Goal: Task Accomplishment & Management: Complete application form

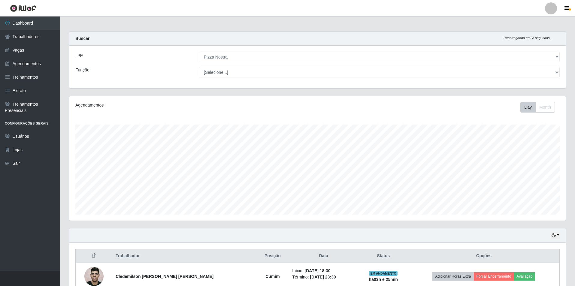
select select "337"
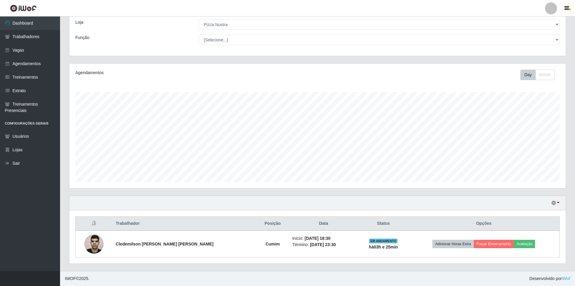
scroll to position [125, 496]
click at [19, 44] on link "Vagas" at bounding box center [30, 51] width 60 height 14
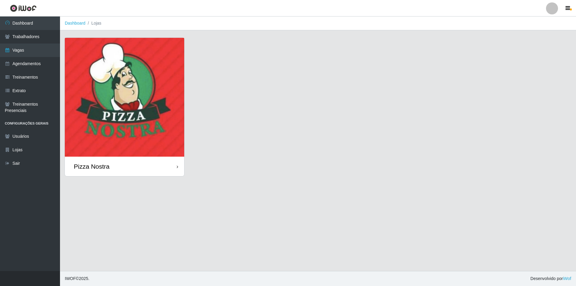
click at [147, 136] on img at bounding box center [124, 97] width 119 height 119
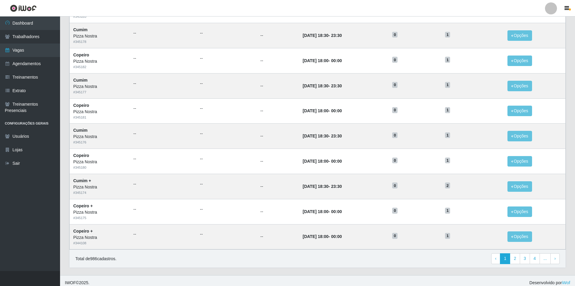
scroll to position [223, 0]
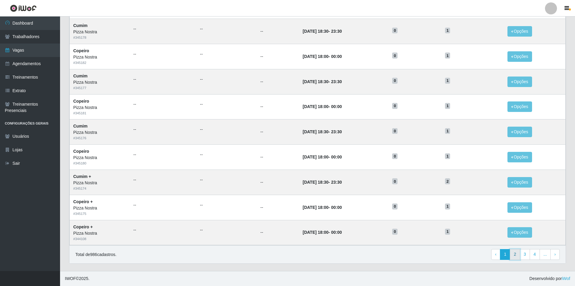
click at [519, 257] on link "2" at bounding box center [514, 254] width 10 height 11
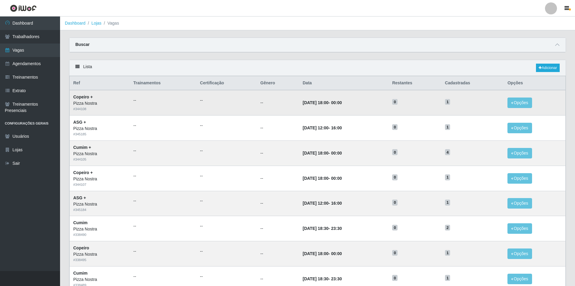
drag, startPoint x: 446, startPoint y: 74, endPoint x: 452, endPoint y: 104, distance: 30.2
click at [446, 74] on div "Lista Adicionar" at bounding box center [317, 68] width 496 height 16
click at [298, 44] on div "Buscar" at bounding box center [317, 45] width 496 height 14
click at [33, 38] on link "Trabalhadores" at bounding box center [30, 37] width 60 height 14
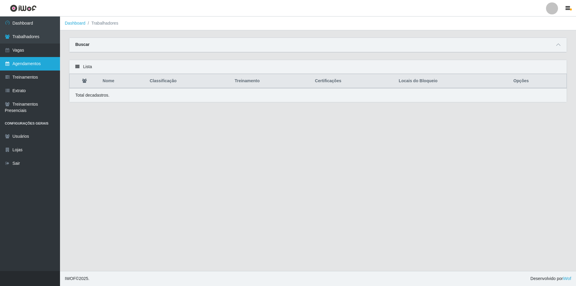
click at [47, 59] on link "Agendamentos" at bounding box center [30, 64] width 60 height 14
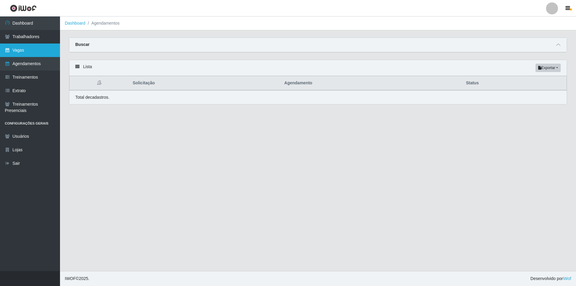
click at [49, 53] on link "Vagas" at bounding box center [30, 51] width 60 height 14
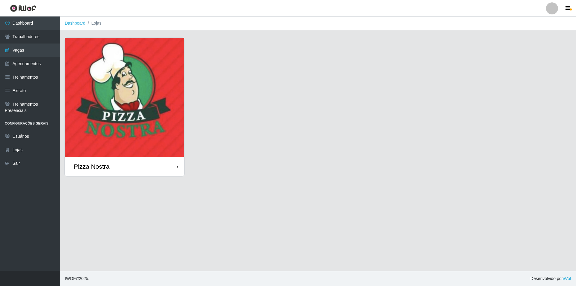
click at [150, 89] on img at bounding box center [124, 97] width 119 height 119
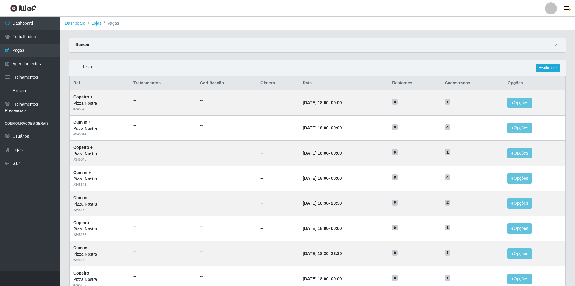
click at [225, 44] on div "Buscar" at bounding box center [317, 45] width 496 height 14
drag, startPoint x: 534, startPoint y: 67, endPoint x: 539, endPoint y: 67, distance: 4.8
click at [534, 67] on div "Lista Adicionar" at bounding box center [317, 68] width 496 height 16
click at [539, 67] on icon at bounding box center [539, 68] width 3 height 4
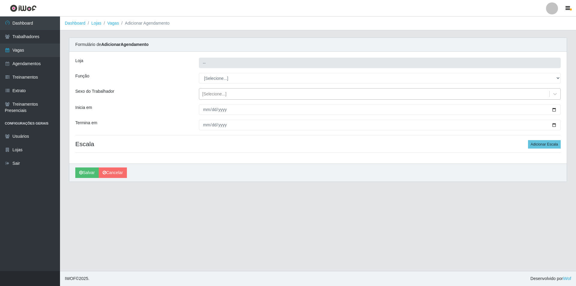
type input "Pizza Nostra"
click at [217, 83] on select "[Selecione...] ASG ASG + ASG ++ Auxiliar de Cozinha Auxiliar de Cozinha + Auxil…" at bounding box center [380, 78] width 362 height 11
select select "17"
click at [199, 73] on select "[Selecione...] ASG ASG + ASG ++ Auxiliar de Cozinha Auxiliar de Cozinha + Auxil…" at bounding box center [380, 78] width 362 height 11
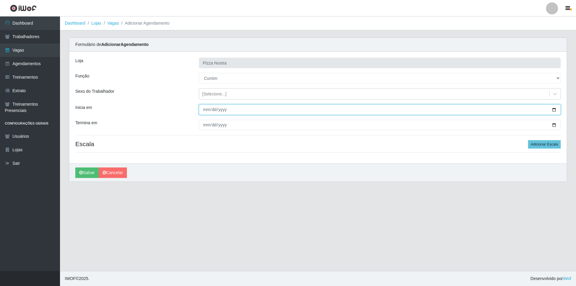
click at [202, 112] on input "Inicia em" at bounding box center [380, 109] width 362 height 11
type input "[DATE]"
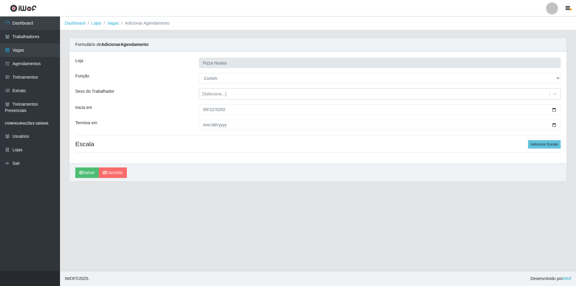
click at [208, 133] on div "Loja Pizza Nostra Função [Selecione...] ASG ASG + ASG ++ Auxiliar de Cozinha Au…" at bounding box center [317, 108] width 497 height 112
click at [202, 125] on input "Termina em" at bounding box center [380, 125] width 362 height 11
type input "[DATE]"
click at [538, 149] on div "Loja Pizza Nostra Função [Selecione...] ASG ASG + ASG ++ Auxiliar de Cozinha Au…" at bounding box center [317, 108] width 497 height 112
click at [538, 146] on button "Adicionar Escala" at bounding box center [544, 144] width 33 height 8
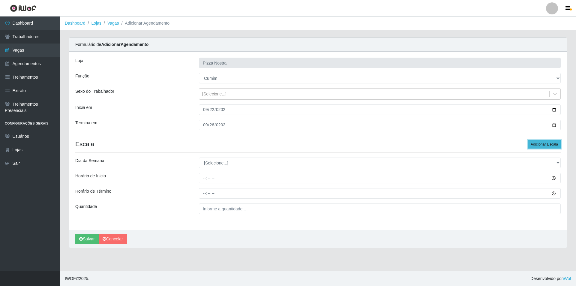
click at [538, 146] on button "Adicionar Escala" at bounding box center [544, 144] width 33 height 8
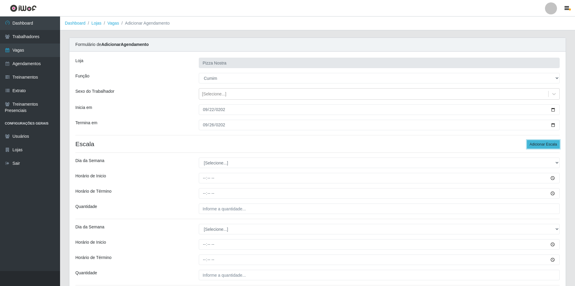
click at [538, 146] on button "Adicionar Escala" at bounding box center [543, 144] width 33 height 8
click at [536, 146] on button "Adicionar Escala" at bounding box center [543, 144] width 33 height 8
click at [265, 156] on div "Loja Pizza Nostra Função [Selecione...] ASG ASG + ASG ++ Auxiliar de Cozinha Au…" at bounding box center [317, 273] width 496 height 443
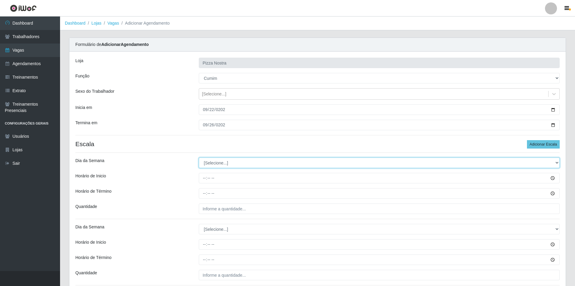
click at [246, 163] on select "[Selecione...] Segunda Terça Quarta Quinta Sexta Sábado Domingo" at bounding box center [379, 163] width 361 height 11
select select "1"
click at [199, 158] on select "[Selecione...] Segunda Terça Quarta Quinta Sexta Sábado Domingo" at bounding box center [379, 163] width 361 height 11
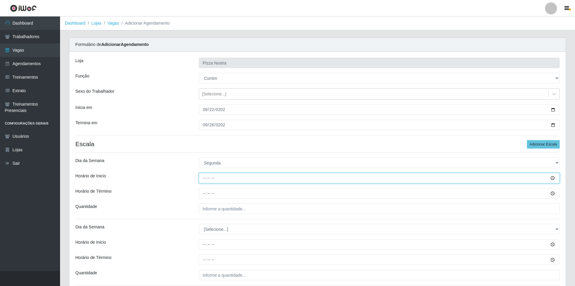
click at [204, 173] on input "Horário de Inicio" at bounding box center [379, 178] width 361 height 11
type input "18:30"
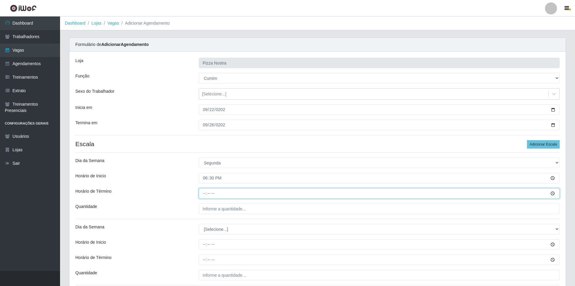
click at [203, 193] on input "Horário de Término" at bounding box center [379, 193] width 361 height 11
type input "23:30"
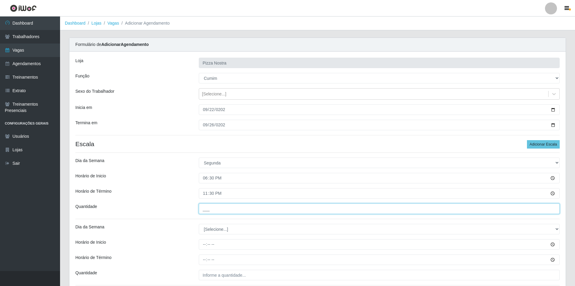
drag, startPoint x: 212, startPoint y: 209, endPoint x: 219, endPoint y: 214, distance: 7.9
click at [212, 209] on input "___" at bounding box center [379, 208] width 361 height 11
type input "1__"
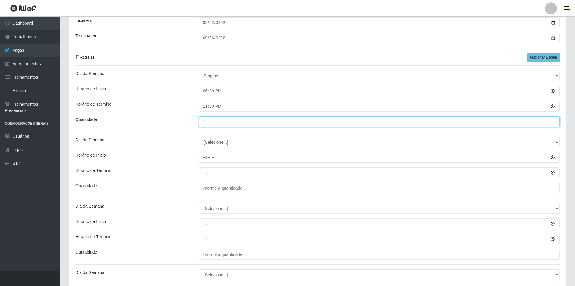
scroll to position [90, 0]
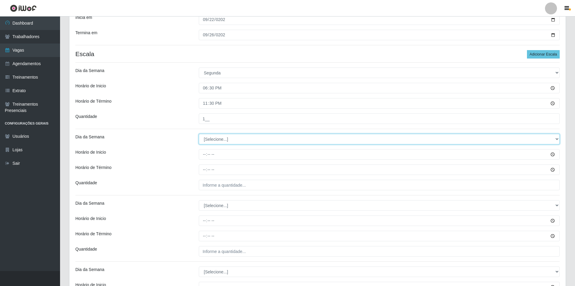
click at [211, 143] on select "[Selecione...] Segunda Terça Quarta Quinta Sexta Sábado Domingo" at bounding box center [379, 139] width 361 height 11
select select "2"
click at [199, 134] on select "[Selecione...] Segunda Terça Quarta Quinta Sexta Sábado Domingo" at bounding box center [379, 139] width 361 height 11
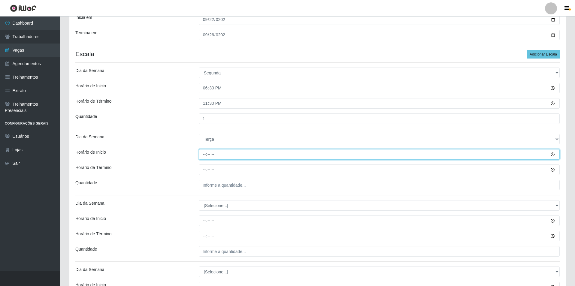
click at [204, 154] on input "Horário de Inicio" at bounding box center [379, 154] width 361 height 11
type input "18:30"
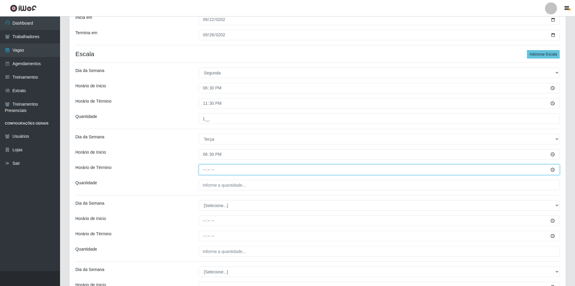
click at [202, 172] on input "Horário de Término" at bounding box center [379, 169] width 361 height 11
type input "23:30"
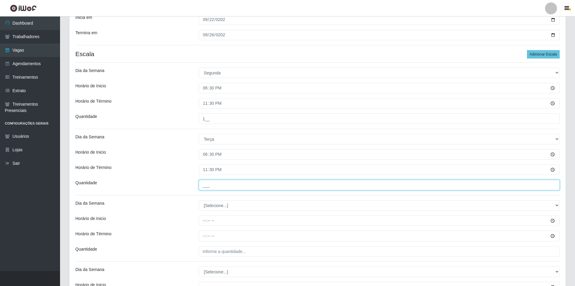
click at [217, 187] on input "___" at bounding box center [379, 185] width 361 height 11
type input "1__"
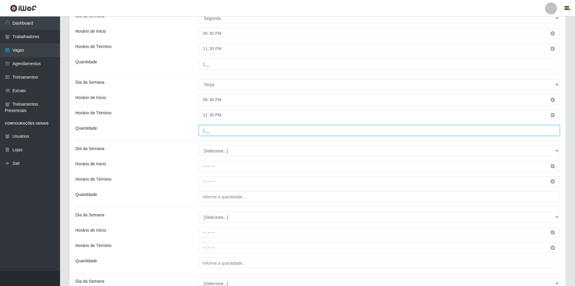
scroll to position [150, 0]
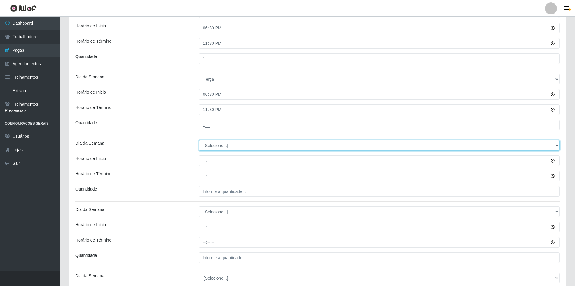
click at [213, 149] on select "[Selecione...] Segunda Terça Quarta Quinta Sexta Sábado Domingo" at bounding box center [379, 145] width 361 height 11
select select "3"
click at [199, 140] on select "[Selecione...] Segunda Terça Quarta Quinta Sexta Sábado Domingo" at bounding box center [379, 145] width 361 height 11
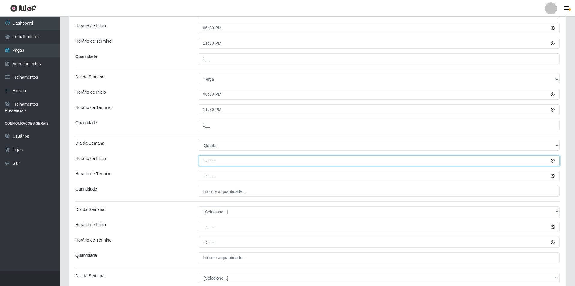
click at [205, 160] on input "Horário de Inicio" at bounding box center [379, 160] width 361 height 11
type input "18:30"
click at [204, 179] on input "Horário de Término" at bounding box center [379, 176] width 361 height 11
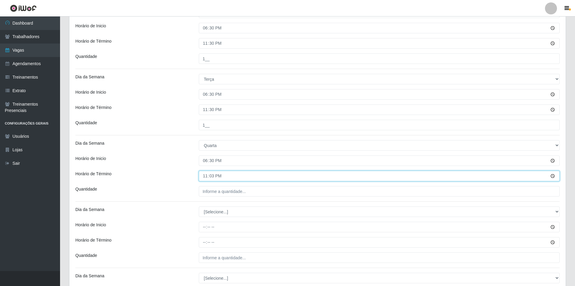
type input "23:30"
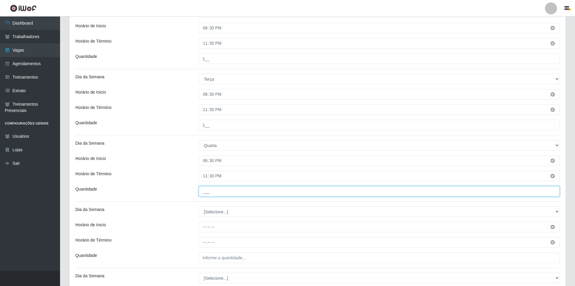
click at [211, 188] on input "___" at bounding box center [379, 191] width 361 height 11
click at [219, 194] on input "___" at bounding box center [379, 191] width 361 height 11
click at [207, 189] on input "___" at bounding box center [379, 191] width 361 height 11
click at [204, 192] on input "___" at bounding box center [379, 191] width 361 height 11
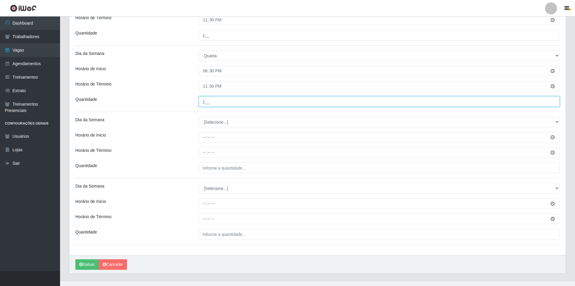
scroll to position [240, 0]
type input "1__"
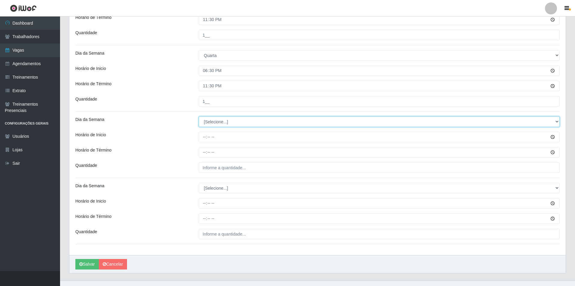
click at [221, 118] on select "[Selecione...] Segunda Terça Quarta Quinta Sexta Sábado Domingo" at bounding box center [379, 121] width 361 height 11
select select "4"
click at [199, 116] on select "[Selecione...] Segunda Terça Quarta Quinta Sexta Sábado Domingo" at bounding box center [379, 121] width 361 height 11
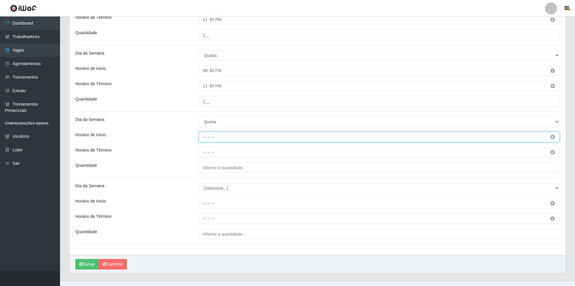
click at [200, 137] on input "Horário de Inicio" at bounding box center [379, 137] width 361 height 11
type input "18:30"
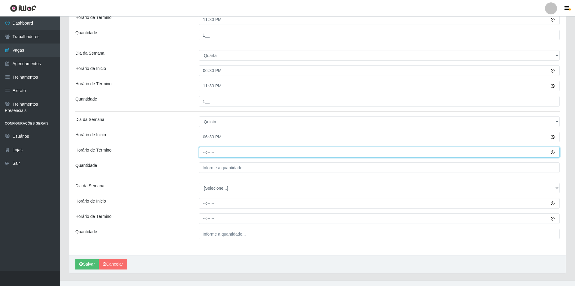
click at [203, 154] on input "Horário de Término" at bounding box center [379, 152] width 361 height 11
type input "23:30"
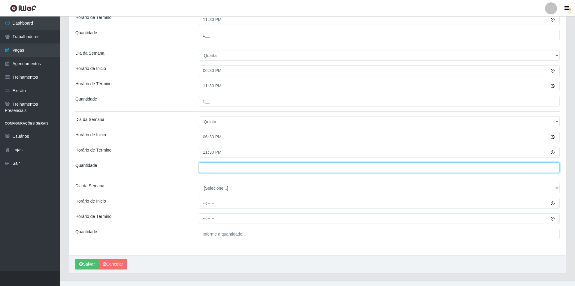
click at [211, 167] on input "___" at bounding box center [379, 167] width 361 height 11
click at [218, 171] on input "___" at bounding box center [379, 167] width 361 height 11
click at [203, 169] on input "___" at bounding box center [379, 167] width 361 height 11
type input "1__"
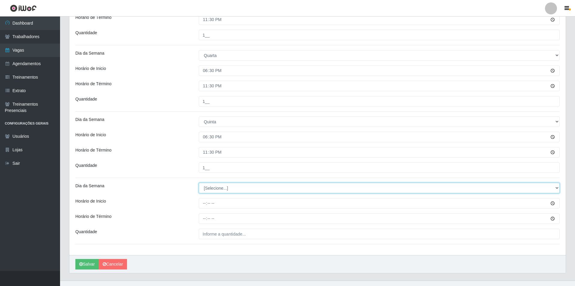
click at [210, 192] on select "[Selecione...] Segunda Terça Quarta Quinta Sexta Sábado Domingo" at bounding box center [379, 188] width 361 height 11
select select "5"
click at [199, 183] on select "[Selecione...] Segunda Terça Quarta Quinta Sexta Sábado Domingo" at bounding box center [379, 188] width 361 height 11
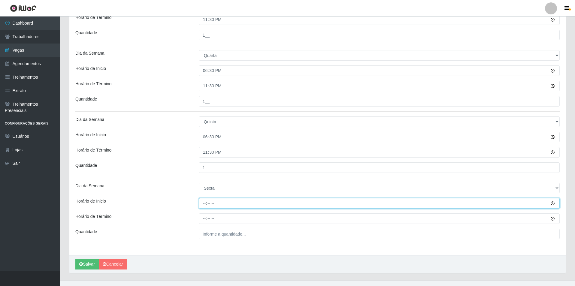
click at [205, 207] on input "Horário de Inicio" at bounding box center [379, 203] width 361 height 11
click at [200, 204] on input "04:30" at bounding box center [379, 203] width 361 height 11
click at [203, 203] on input "04:30" at bounding box center [379, 203] width 361 height 11
type input "18:30"
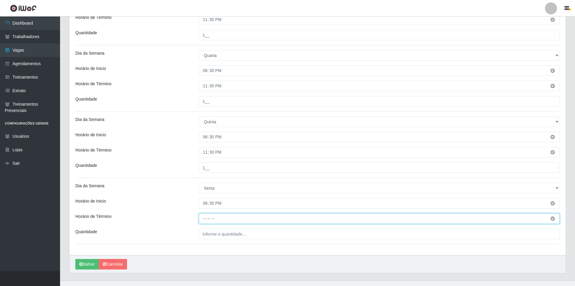
click at [203, 219] on input "Horário de Término" at bounding box center [379, 218] width 361 height 11
type input "23:30"
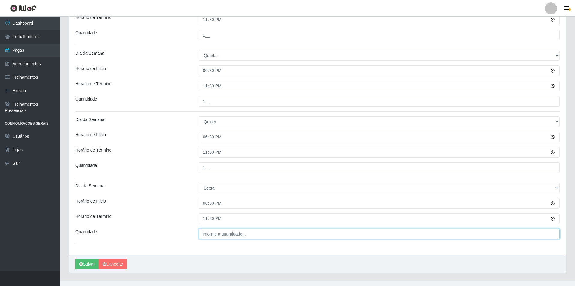
type input "___"
click at [227, 236] on input "___" at bounding box center [379, 234] width 361 height 11
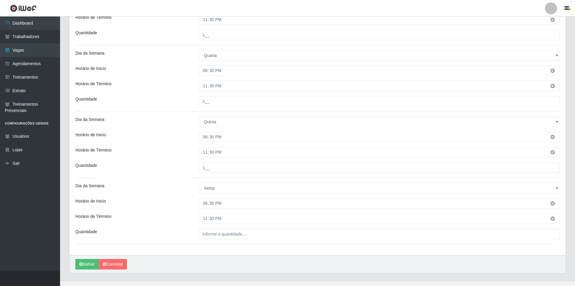
click at [225, 241] on div "Loja Pizza Nostra Função [Selecione...] ASG ASG + ASG ++ Auxiliar de Cozinha Au…" at bounding box center [317, 33] width 496 height 443
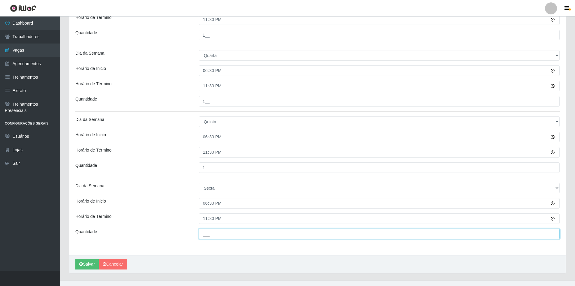
click at [222, 235] on input "___" at bounding box center [379, 234] width 361 height 11
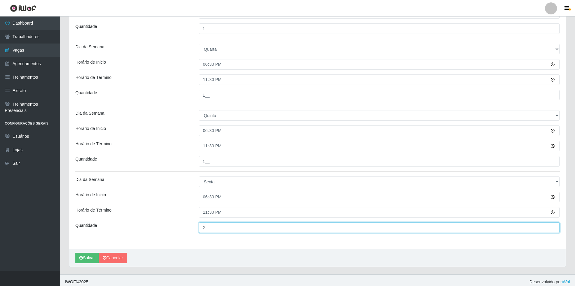
scroll to position [250, 0]
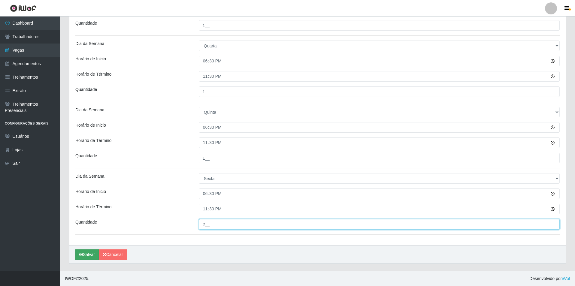
type input "2__"
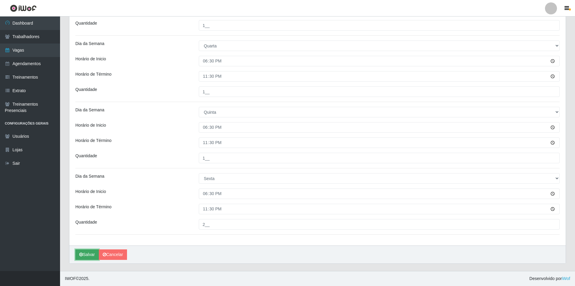
click at [94, 254] on button "Salvar" at bounding box center [86, 254] width 23 height 11
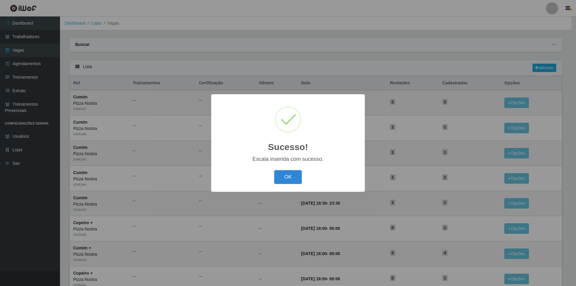
click at [369, 47] on div "Sucesso! × Escala inserida com sucesso. OK Cancel" at bounding box center [288, 143] width 576 height 286
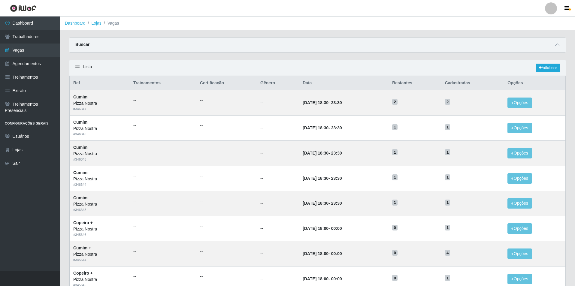
click at [356, 57] on div "Carregando... Buscar Início em Término em Função [Selecione...] ASG ASG + ASG +…" at bounding box center [318, 49] width 506 height 22
click at [547, 66] on link "Adicionar" at bounding box center [548, 68] width 24 height 8
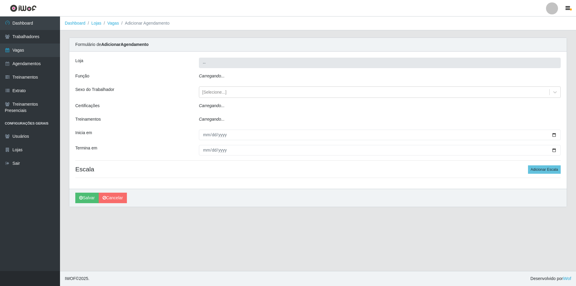
type input "Pizza Nostra"
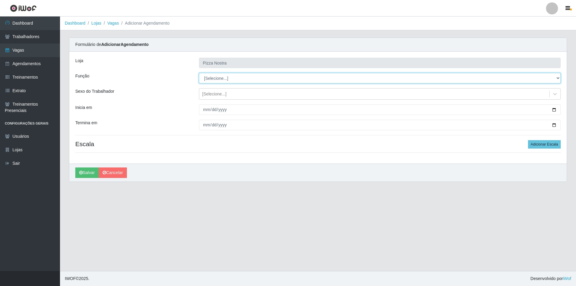
click at [229, 80] on select "[Selecione...] ASG ASG + ASG ++ Auxiliar de Cozinha Auxiliar de Cozinha + Auxil…" at bounding box center [380, 78] width 362 height 11
select select "20"
click at [199, 73] on select "[Selecione...] ASG ASG + ASG ++ Auxiliar de Cozinha Auxiliar de Cozinha + Auxil…" at bounding box center [380, 78] width 362 height 11
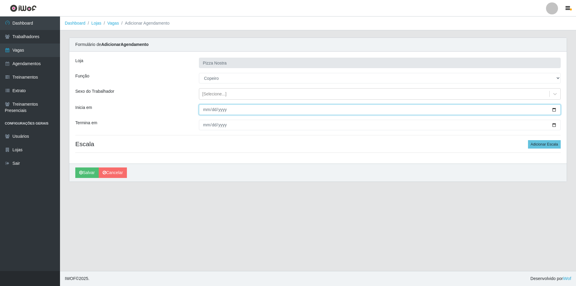
click at [209, 112] on input "Inicia em" at bounding box center [380, 109] width 362 height 11
click at [214, 110] on input "Inicia em" at bounding box center [380, 109] width 362 height 11
type input "275760-02-22"
type input "[DATE]"
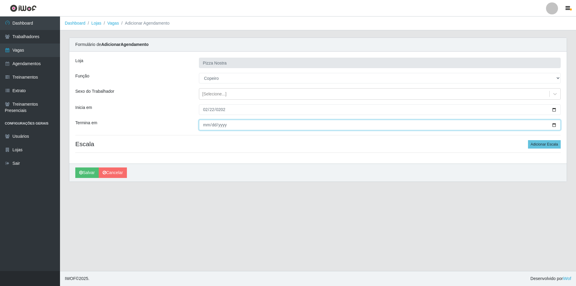
click at [206, 125] on input "Termina em" at bounding box center [380, 125] width 362 height 11
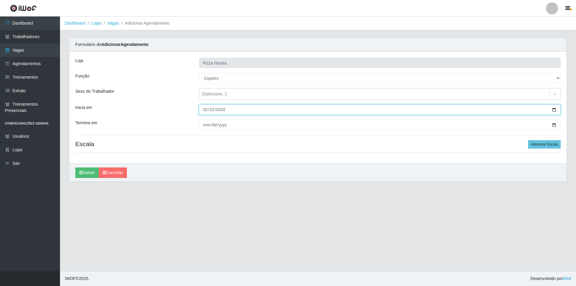
click at [214, 110] on input "[DATE]" at bounding box center [380, 109] width 362 height 11
type input "[DATE]"
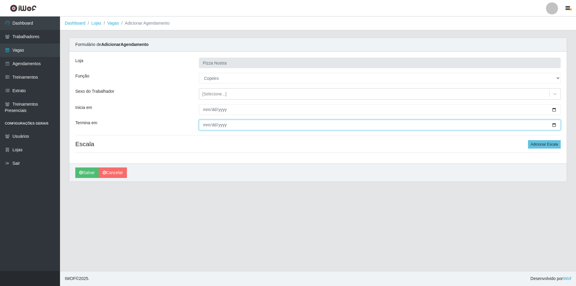
click at [210, 127] on input "Termina em" at bounding box center [380, 125] width 362 height 11
click at [202, 127] on input "Termina em" at bounding box center [380, 125] width 362 height 11
click at [205, 126] on input "Termina em" at bounding box center [380, 125] width 362 height 11
type input "[DATE]"
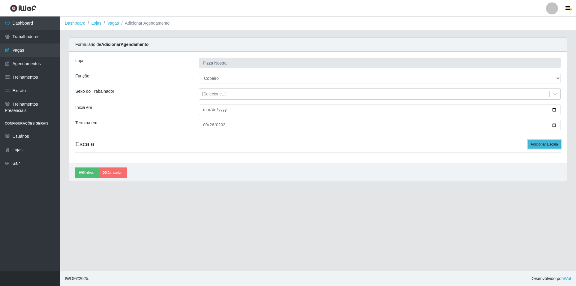
click at [542, 148] on button "Adicionar Escala" at bounding box center [544, 144] width 33 height 8
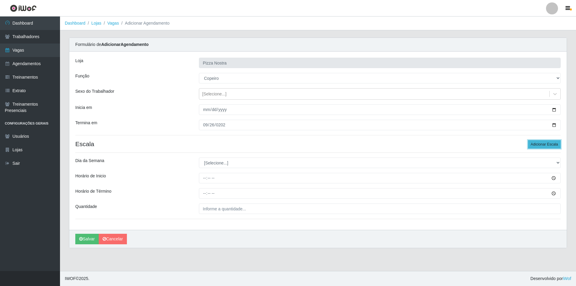
click at [542, 148] on button "Adicionar Escala" at bounding box center [544, 144] width 33 height 8
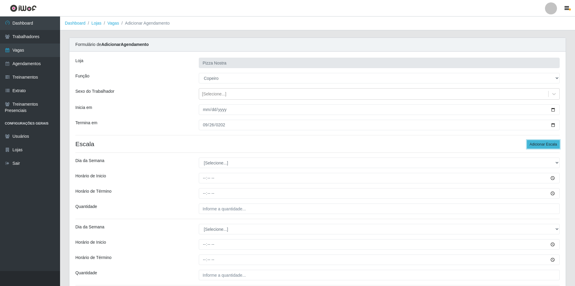
click at [542, 148] on button "Adicionar Escala" at bounding box center [543, 144] width 33 height 8
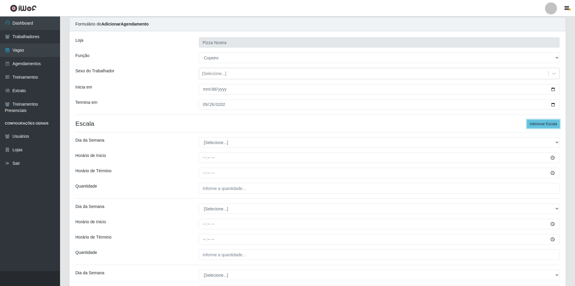
scroll to position [60, 0]
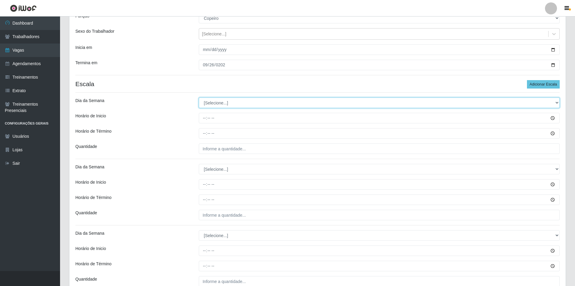
click at [223, 108] on select "[Selecione...] Segunda Terça Quarta Quinta Sexta Sábado Domingo" at bounding box center [379, 103] width 361 height 11
select select "1"
click at [199, 98] on select "[Selecione...] Segunda Terça Quarta Quinta Sexta Sábado Domingo" at bounding box center [379, 103] width 361 height 11
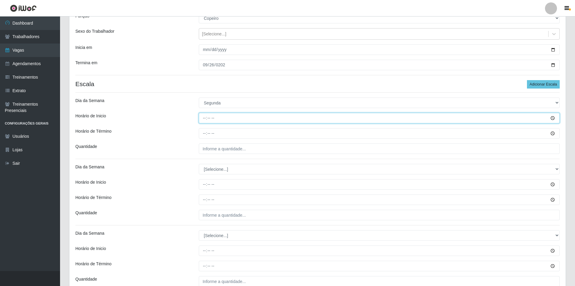
click at [202, 120] on input "Horário de Inicio" at bounding box center [379, 118] width 361 height 11
type input "18:00"
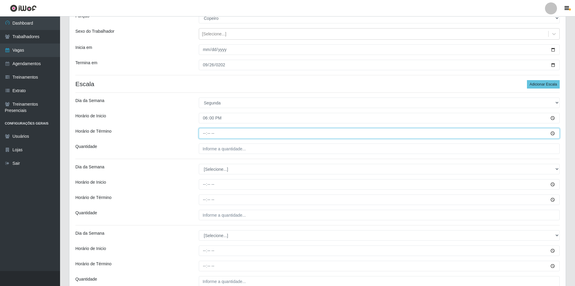
click at [205, 133] on input "Horário de Término" at bounding box center [379, 133] width 361 height 11
type input "00:00"
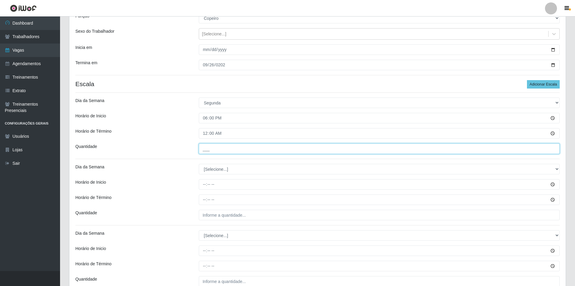
click at [219, 153] on input "___" at bounding box center [379, 148] width 361 height 11
type input "1__"
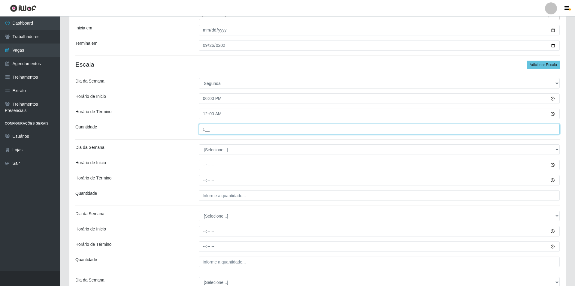
scroll to position [90, 0]
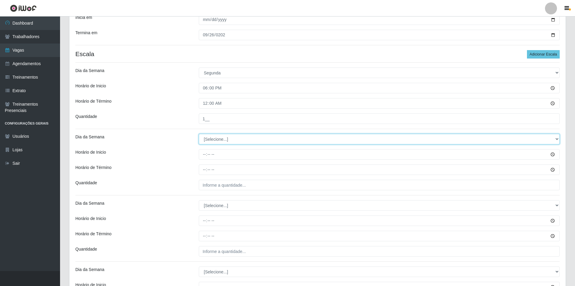
click at [229, 142] on select "[Selecione...] Segunda Terça Quarta Quinta Sexta Sábado Domingo" at bounding box center [379, 139] width 361 height 11
select select "2"
click at [199, 134] on select "[Selecione...] Segunda Terça Quarta Quinta Sexta Sábado Domingo" at bounding box center [379, 139] width 361 height 11
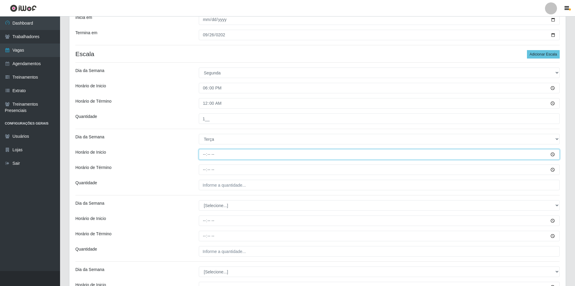
click at [202, 154] on input "Horário de Inicio" at bounding box center [379, 154] width 361 height 11
type input "18:00"
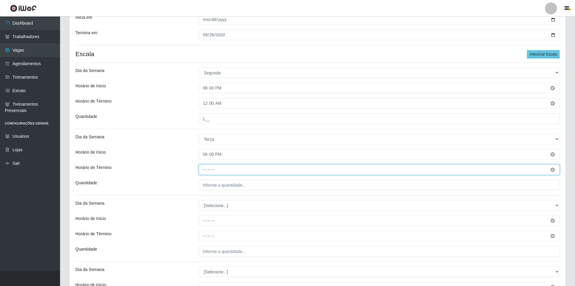
click at [204, 169] on input "Horário de Término" at bounding box center [379, 169] width 361 height 11
type input "00:00"
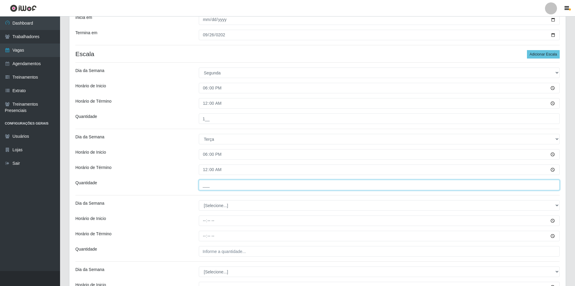
click at [216, 187] on input "___" at bounding box center [379, 185] width 361 height 11
type input "1__"
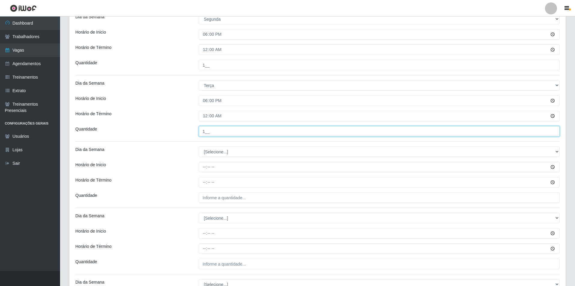
scroll to position [150, 0]
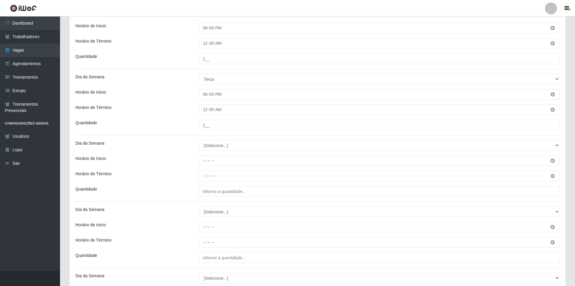
click at [224, 151] on div "Loja Pizza Nostra Função [Selecione...] ASG ASG + ASG ++ Auxiliar de Cozinha Au…" at bounding box center [317, 123] width 496 height 443
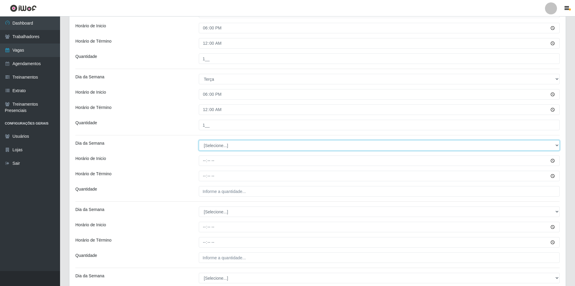
click at [223, 149] on select "[Selecione...] Segunda Terça Quarta Quinta Sexta Sábado Domingo" at bounding box center [379, 145] width 361 height 11
select select "3"
click at [199, 140] on select "[Selecione...] Segunda Terça Quarta Quinta Sexta Sábado Domingo" at bounding box center [379, 145] width 361 height 11
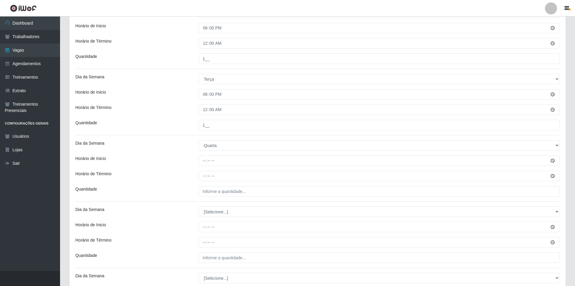
click at [202, 152] on div "Loja Pizza Nostra Função [Selecione...] ASG ASG + ASG ++ Auxiliar de Cozinha Au…" at bounding box center [317, 123] width 496 height 443
click at [202, 161] on input "Horário de Inicio" at bounding box center [379, 160] width 361 height 11
type input "18:00"
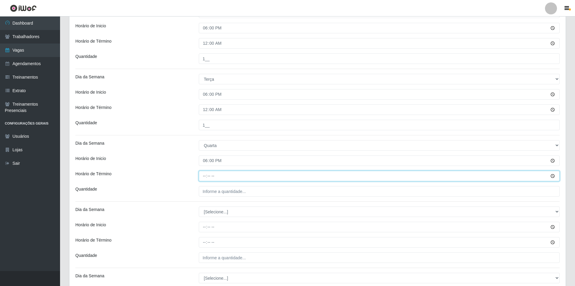
click at [207, 174] on input "Horário de Término" at bounding box center [379, 176] width 361 height 11
type input "00:00"
click at [203, 176] on input "00:00" at bounding box center [379, 176] width 361 height 11
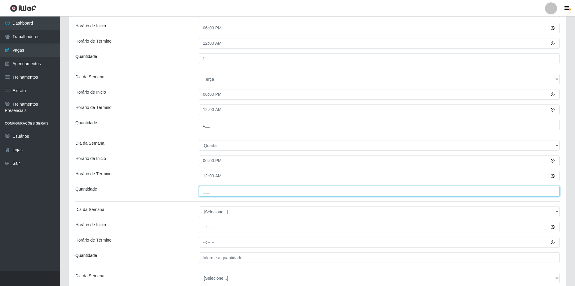
click at [205, 188] on input "___" at bounding box center [379, 191] width 361 height 11
type input "1__"
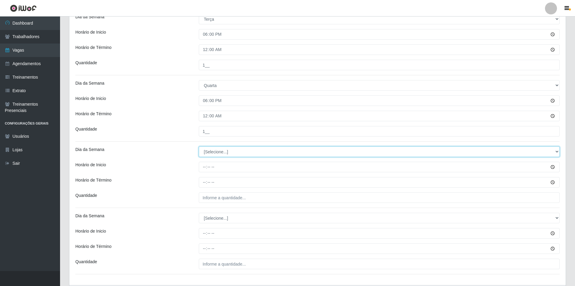
click at [210, 154] on select "[Selecione...] Segunda Terça Quarta Quinta Sexta Sábado Domingo" at bounding box center [379, 151] width 361 height 11
click at [212, 149] on select "[Selecione...] Segunda Terça Quarta Quinta Sexta Sábado Domingo" at bounding box center [379, 151] width 361 height 11
select select "4"
click at [199, 146] on select "[Selecione...] Segunda Terça Quarta Quinta Sexta Sábado Domingo" at bounding box center [379, 151] width 361 height 11
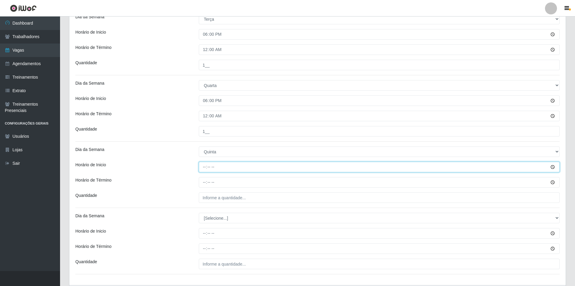
click at [203, 167] on input "Horário de Inicio" at bounding box center [379, 167] width 361 height 11
type input "18:00"
click at [203, 182] on input "Horário de Término" at bounding box center [379, 182] width 361 height 11
type input "00:00"
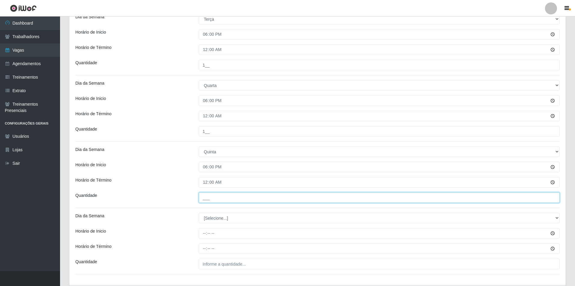
click at [219, 201] on input "___" at bounding box center [379, 197] width 361 height 11
type input "1__"
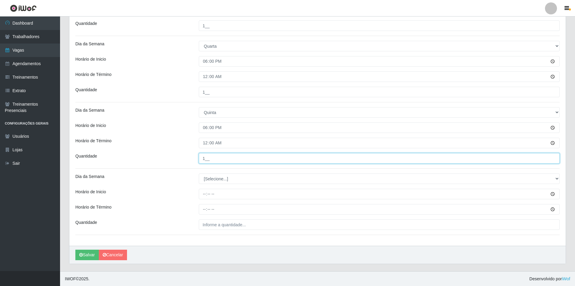
scroll to position [250, 0]
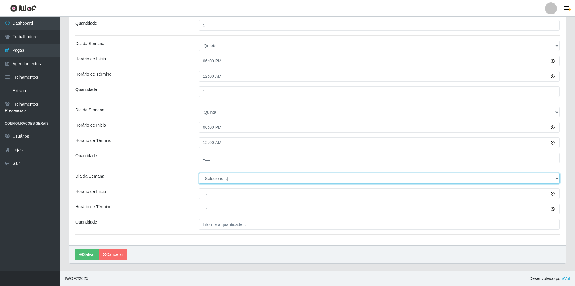
drag, startPoint x: 232, startPoint y: 181, endPoint x: 226, endPoint y: 198, distance: 18.0
click at [232, 181] on select "[Selecione...] Segunda Terça Quarta Quinta Sexta Sábado Domingo" at bounding box center [379, 178] width 361 height 11
click at [213, 183] on select "[Selecione...] Segunda Terça Quarta Quinta Sexta Sábado Domingo" at bounding box center [379, 178] width 361 height 11
select select "5"
click at [199, 173] on select "[Selecione...] Segunda Terça Quarta Quinta Sexta Sábado Domingo" at bounding box center [379, 178] width 361 height 11
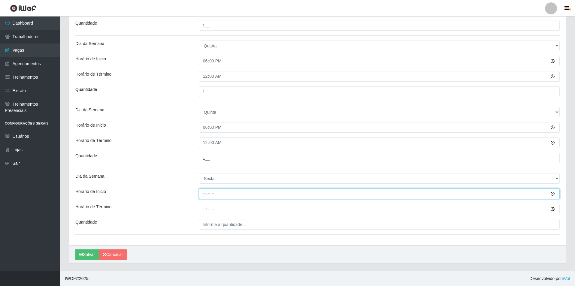
click at [201, 195] on input "Horário de Inicio" at bounding box center [379, 193] width 361 height 11
type input "18:00"
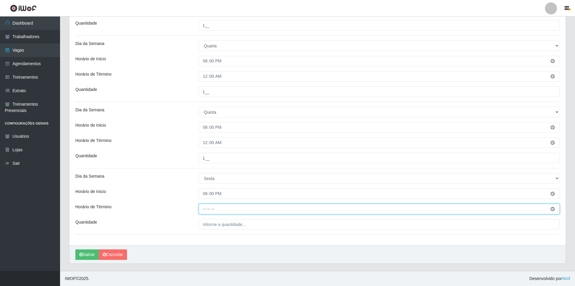
click at [203, 208] on input "Horário de Término" at bounding box center [379, 209] width 361 height 11
type input "00:00"
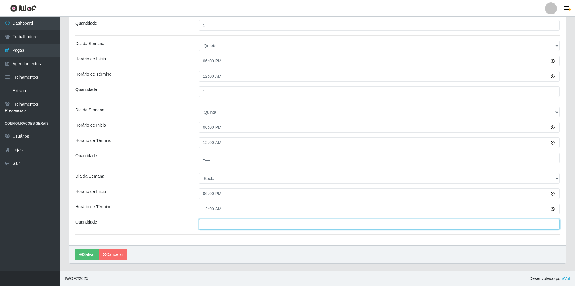
click at [224, 224] on input "___" at bounding box center [379, 224] width 361 height 11
type input "1__"
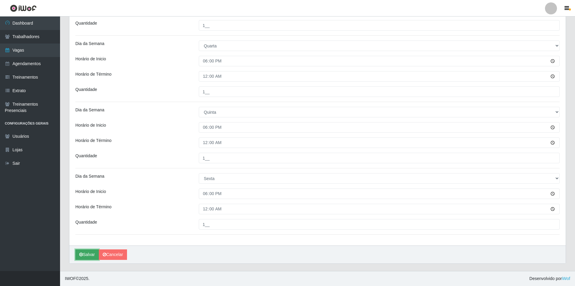
click at [93, 251] on button "Salvar" at bounding box center [86, 254] width 23 height 11
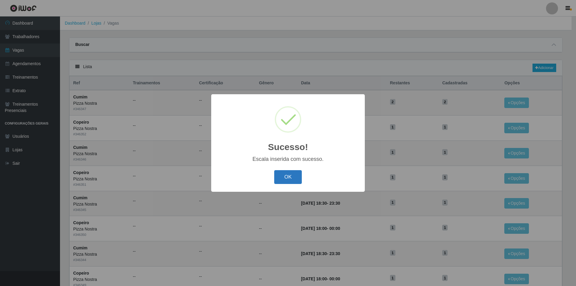
click at [286, 173] on button "OK" at bounding box center [288, 177] width 28 height 14
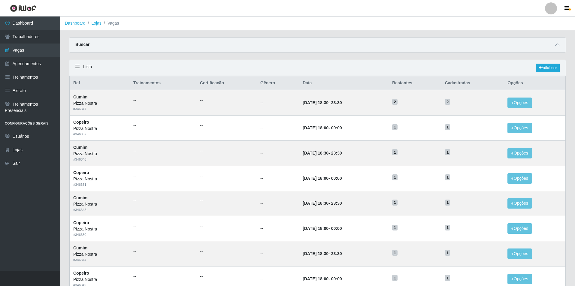
drag, startPoint x: 477, startPoint y: 29, endPoint x: 473, endPoint y: 35, distance: 7.3
click at [477, 29] on ol "Dashboard Lojas Vagas" at bounding box center [317, 24] width 515 height 14
click at [548, 66] on link "Adicionar" at bounding box center [548, 68] width 24 height 8
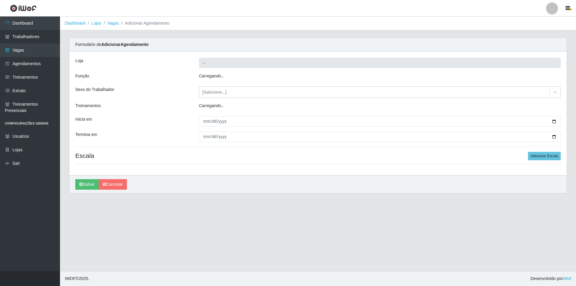
type input "Pizza Nostra"
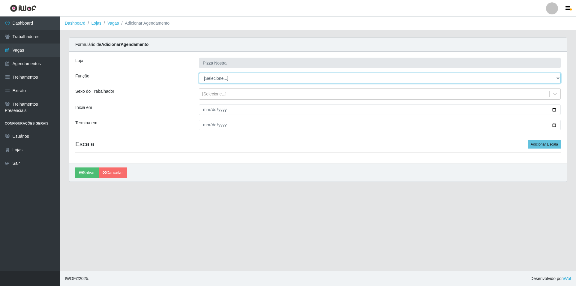
click at [201, 79] on select "[Selecione...] ASG ASG + ASG ++ Auxiliar de Cozinha Auxiliar de Cozinha + Auxil…" at bounding box center [380, 78] width 362 height 11
select select "79"
click at [199, 73] on select "[Selecione...] ASG ASG + ASG ++ Auxiliar de Cozinha Auxiliar de Cozinha + Auxil…" at bounding box center [380, 78] width 362 height 11
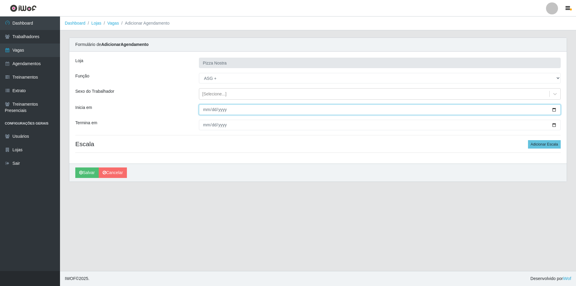
click at [202, 110] on input "Inicia em" at bounding box center [380, 109] width 362 height 11
type input "[DATE]"
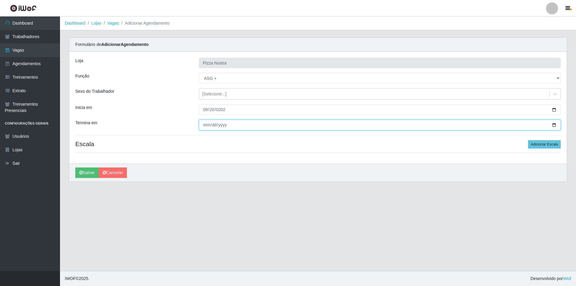
click at [205, 122] on input "Termina em" at bounding box center [380, 125] width 362 height 11
type input "[DATE]"
click at [545, 149] on div "Loja Pizza Nostra Função [Selecione...] ASG ASG + ASG ++ Auxiliar de Cozinha Au…" at bounding box center [317, 108] width 497 height 112
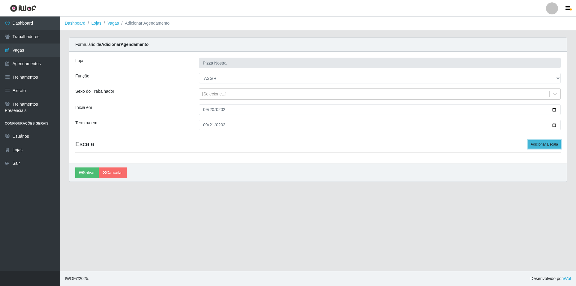
click at [545, 145] on button "Adicionar Escala" at bounding box center [544, 144] width 33 height 8
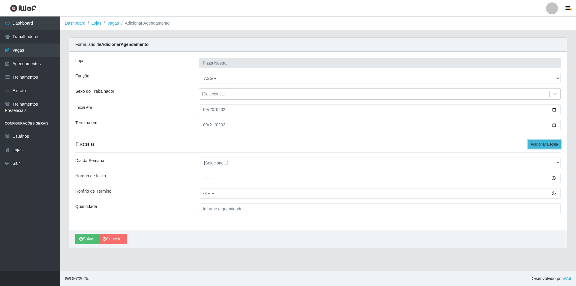
click at [541, 141] on button "Adicionar Escala" at bounding box center [544, 144] width 33 height 8
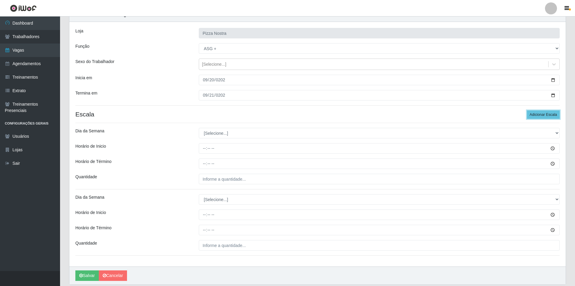
scroll to position [30, 0]
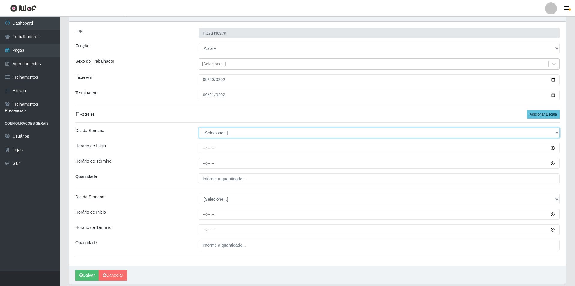
click at [216, 132] on select "[Selecione...] Segunda Terça Quarta Quinta Sexta Sábado Domingo" at bounding box center [379, 133] width 361 height 11
select select "6"
click at [199, 128] on select "[Selecione...] Segunda Terça Quarta Quinta Sexta Sábado Domingo" at bounding box center [379, 133] width 361 height 11
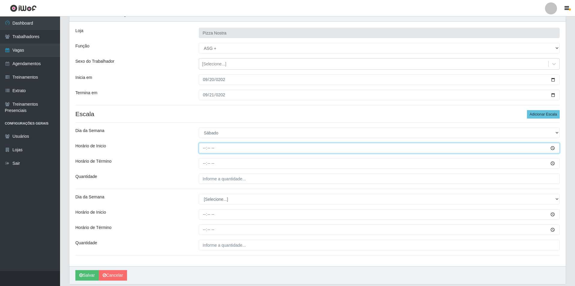
click at [205, 150] on input "Horário de Inicio" at bounding box center [379, 148] width 361 height 11
type input "12:00"
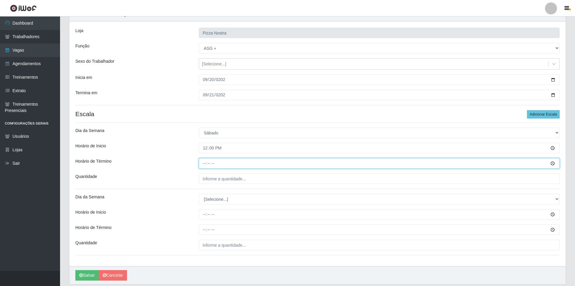
click at [210, 164] on input "Horário de Término" at bounding box center [379, 163] width 361 height 11
click at [203, 164] on input "Horário de Término" at bounding box center [379, 163] width 361 height 11
type input "16:00"
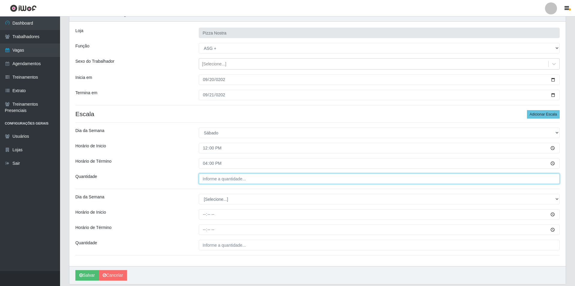
type input "___"
click at [222, 180] on input "___" at bounding box center [379, 178] width 361 height 11
click at [225, 192] on div "Loja Pizza Nostra Função [Selecione...] ASG ASG + ASG ++ Auxiliar de Cozinha Au…" at bounding box center [317, 144] width 496 height 245
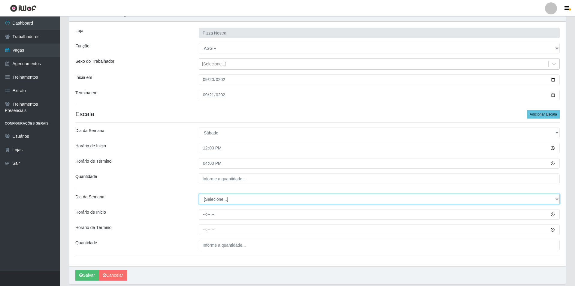
click at [235, 194] on select "[Selecione...] Segunda Terça Quarta Quinta Sexta Sábado Domingo" at bounding box center [379, 199] width 361 height 11
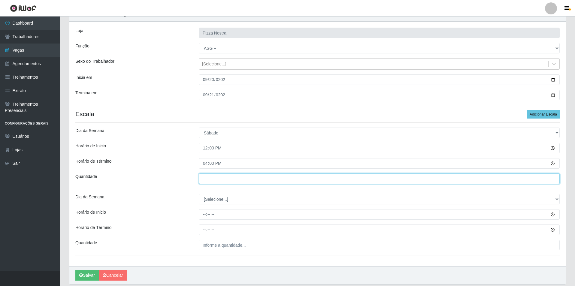
click at [214, 178] on input "___" at bounding box center [379, 178] width 361 height 11
type input "1__"
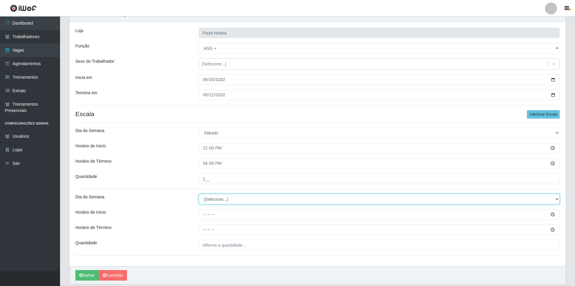
click at [206, 199] on select "[Selecione...] Segunda Terça Quarta Quinta Sexta Sábado Domingo" at bounding box center [379, 199] width 361 height 11
select select "0"
click at [199, 194] on select "[Selecione...] Segunda Terça Quarta Quinta Sexta Sábado Domingo" at bounding box center [379, 199] width 361 height 11
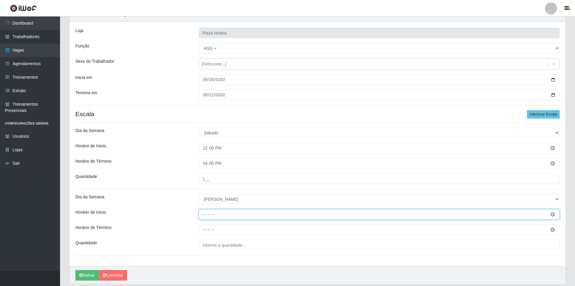
click at [205, 216] on input "Horário de Inicio" at bounding box center [379, 214] width 361 height 11
type input "12:00"
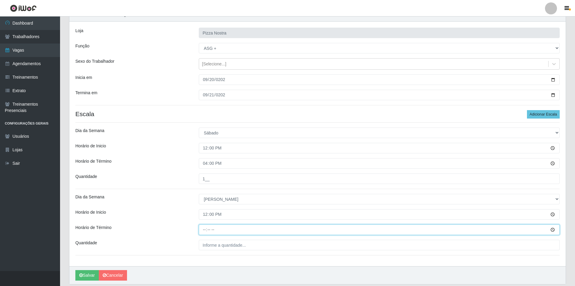
click at [206, 229] on input "Horário de Término" at bounding box center [379, 229] width 361 height 11
type input "16:00"
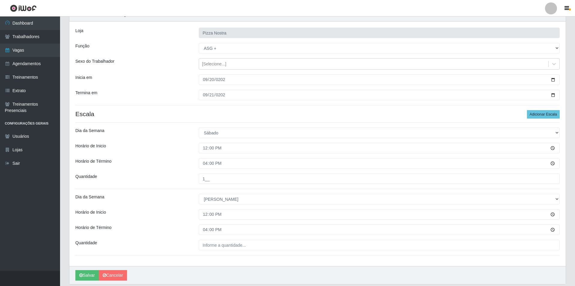
click at [236, 251] on div "Loja Pizza Nostra Função [Selecione...] ASG ASG + ASG ++ Auxiliar de Cozinha Au…" at bounding box center [317, 144] width 496 height 245
click at [234, 249] on input "___" at bounding box center [379, 245] width 361 height 11
type input "1__"
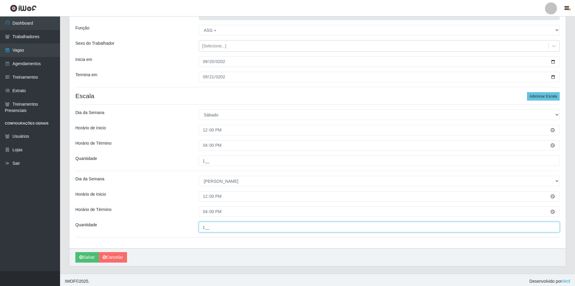
scroll to position [51, 0]
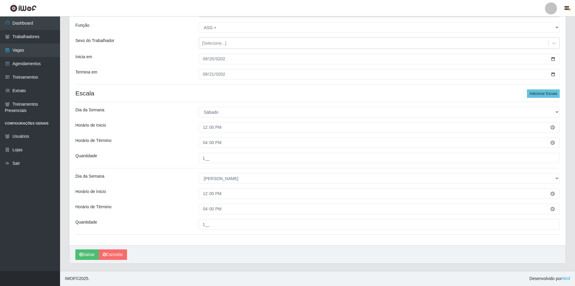
click at [158, 160] on div "Quantidade" at bounding box center [132, 158] width 123 height 11
click at [89, 255] on button "Salvar" at bounding box center [86, 254] width 23 height 11
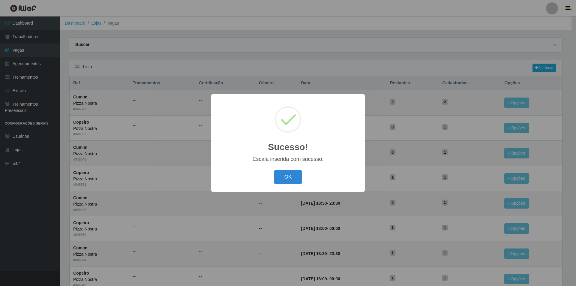
click at [404, 39] on div "Sucesso! × Escala inserida com sucesso. OK Cancel" at bounding box center [288, 143] width 576 height 286
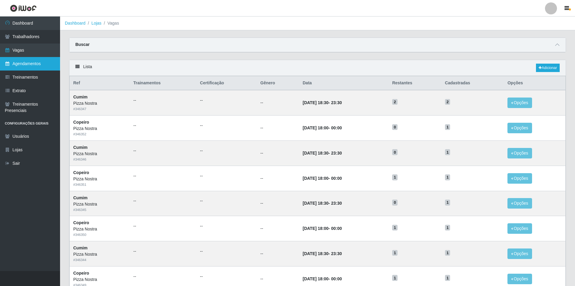
click at [36, 65] on link "Agendamentos" at bounding box center [30, 64] width 60 height 14
